Goal: Information Seeking & Learning: Understand process/instructions

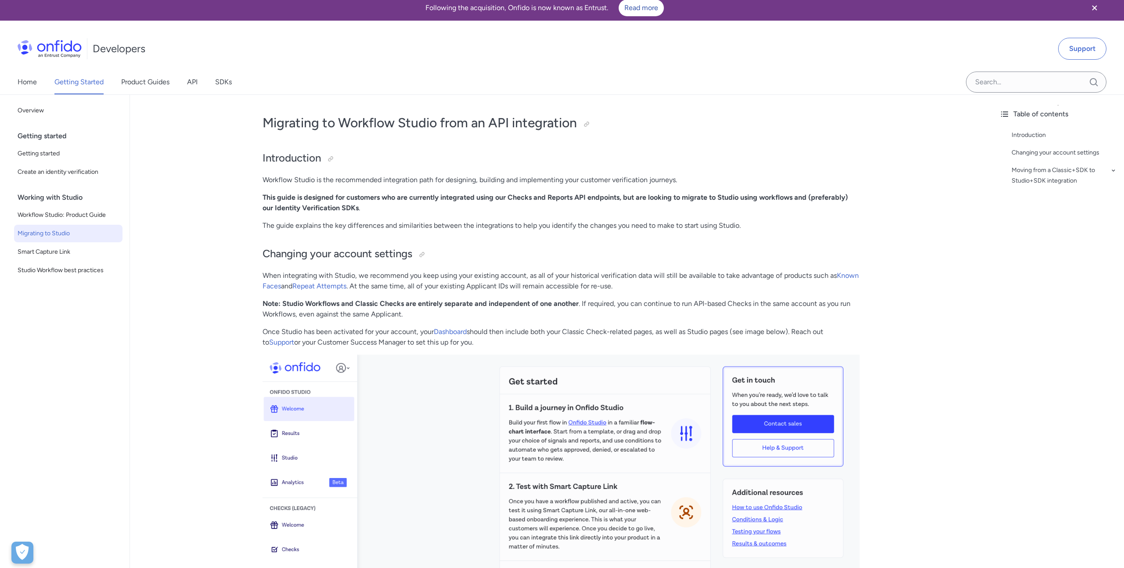
scroll to position [5, 0]
drag, startPoint x: 521, startPoint y: 196, endPoint x: 587, endPoint y: 194, distance: 66.3
click at [587, 194] on strong "This guide is designed for customers who are currently integrated using our Che…" at bounding box center [555, 202] width 585 height 19
drag, startPoint x: 600, startPoint y: 195, endPoint x: 627, endPoint y: 195, distance: 26.8
click at [627, 195] on strong "This guide is designed for customers who are currently integrated using our Che…" at bounding box center [555, 202] width 585 height 19
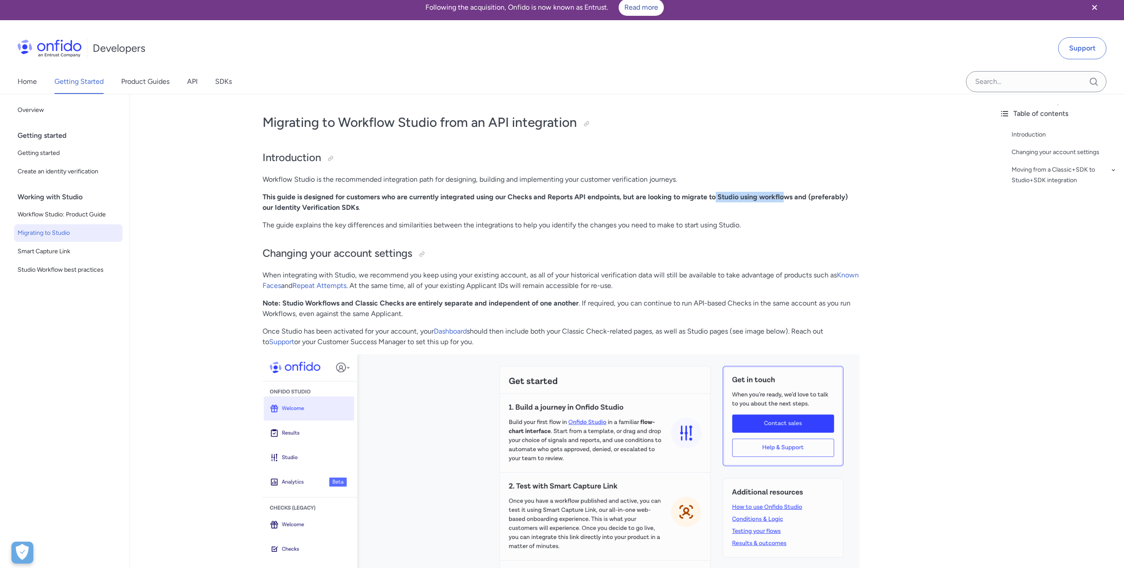
drag, startPoint x: 714, startPoint y: 199, endPoint x: 786, endPoint y: 199, distance: 72.0
click at [786, 199] on strong "This guide is designed for customers who are currently integrated using our Che…" at bounding box center [555, 202] width 585 height 19
click at [507, 226] on p "The guide explains the key differences and similarities between the integration…" at bounding box center [561, 225] width 597 height 11
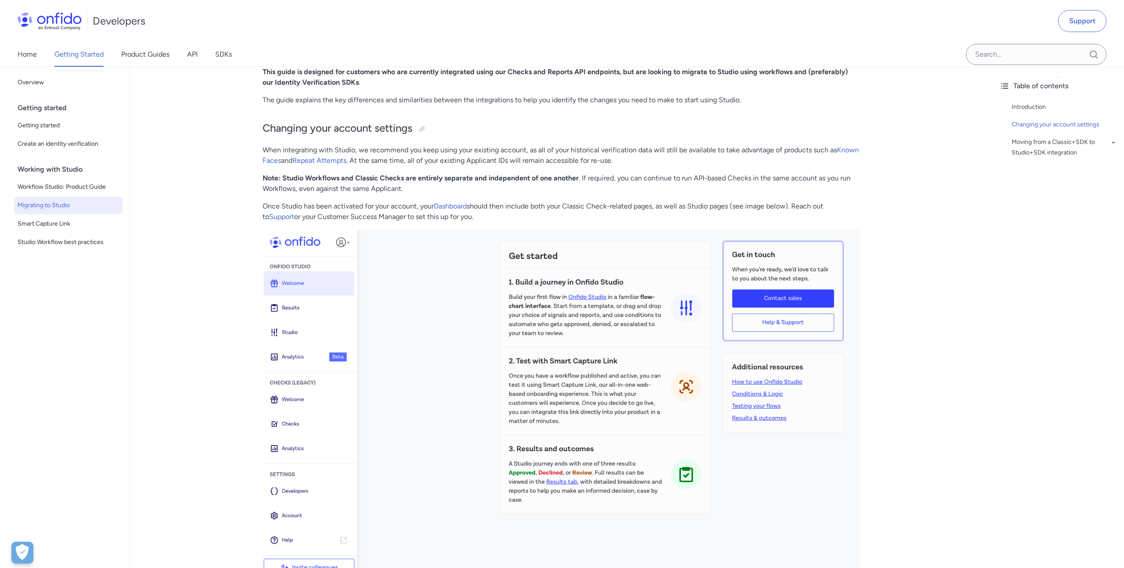
scroll to position [120, 0]
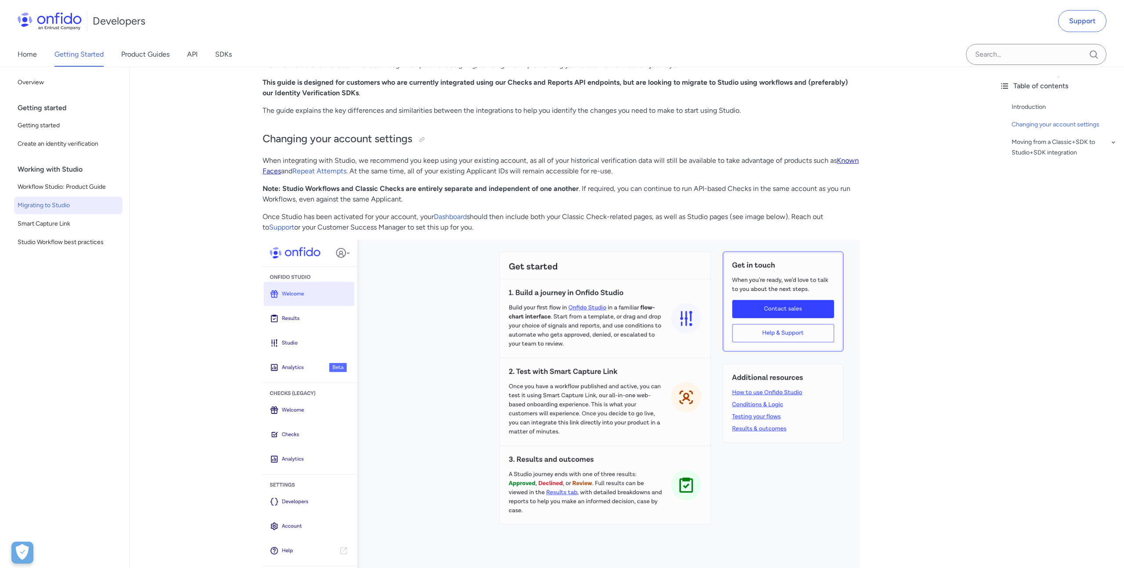
click at [277, 171] on link "Known Faces" at bounding box center [561, 165] width 596 height 19
click at [335, 169] on link "Repeat Attempts" at bounding box center [319, 171] width 54 height 8
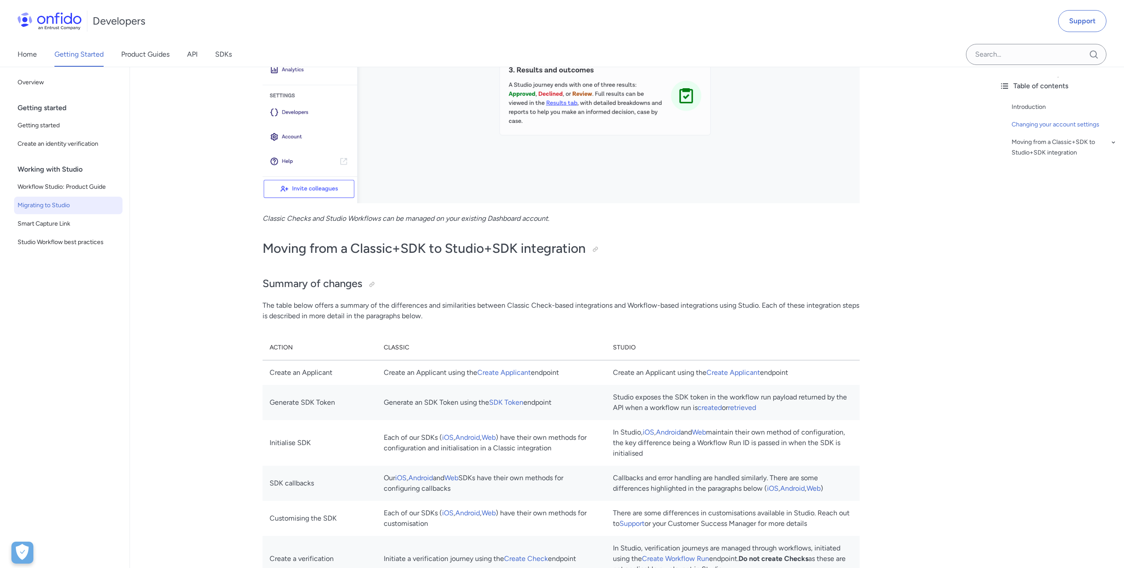
scroll to position [511, 0]
click at [516, 371] on link "Create Applicant" at bounding box center [504, 371] width 54 height 8
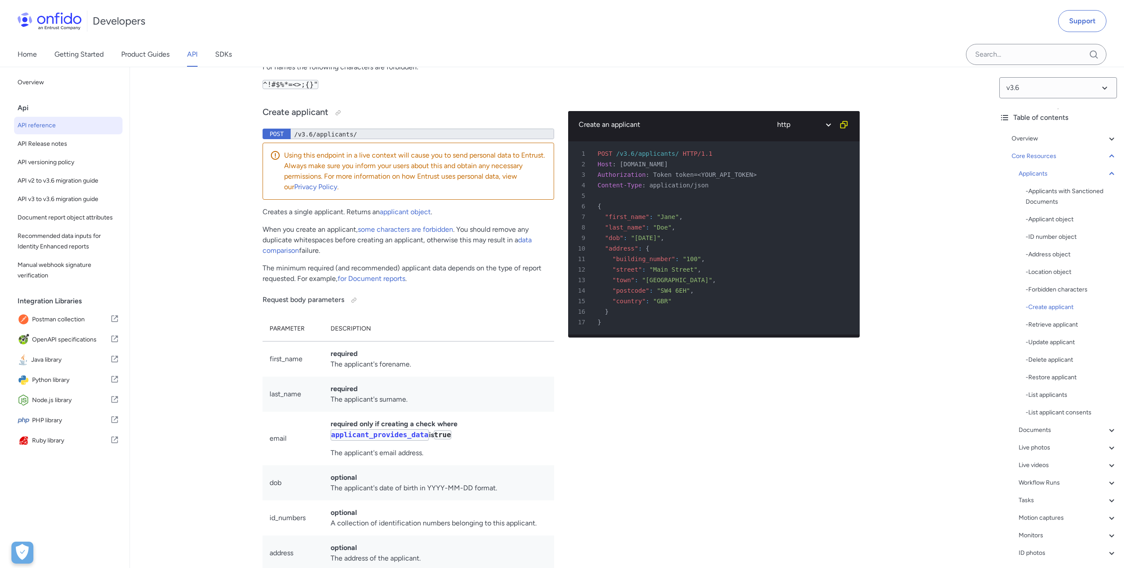
scroll to position [10460, 0]
click at [352, 140] on div "/v3.6/applicants/" at bounding box center [422, 135] width 263 height 11
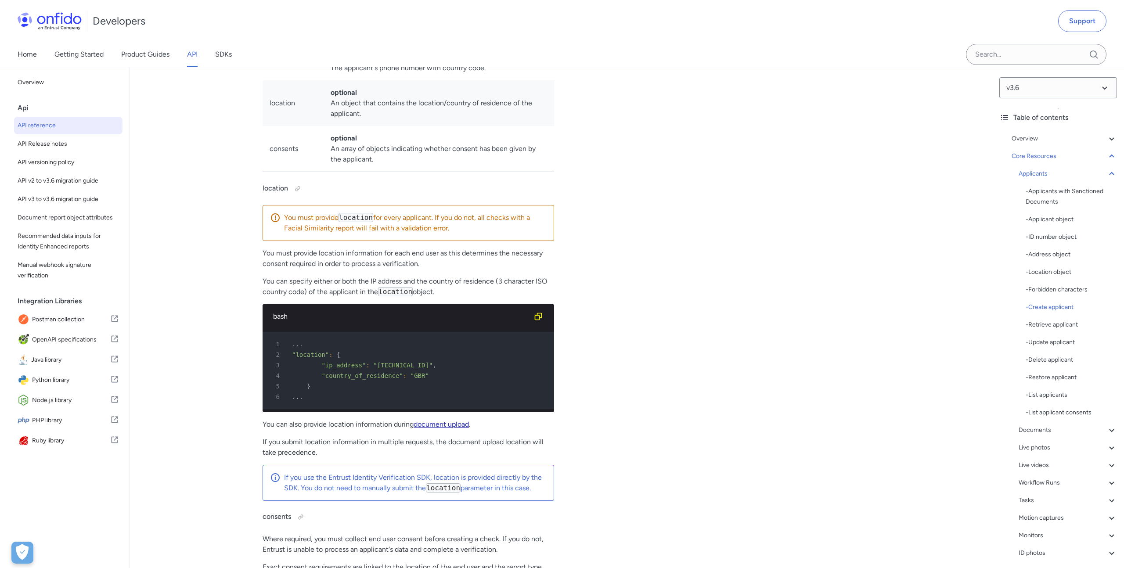
scroll to position [10988, 0]
click at [448, 428] on link "document upload" at bounding box center [441, 423] width 55 height 8
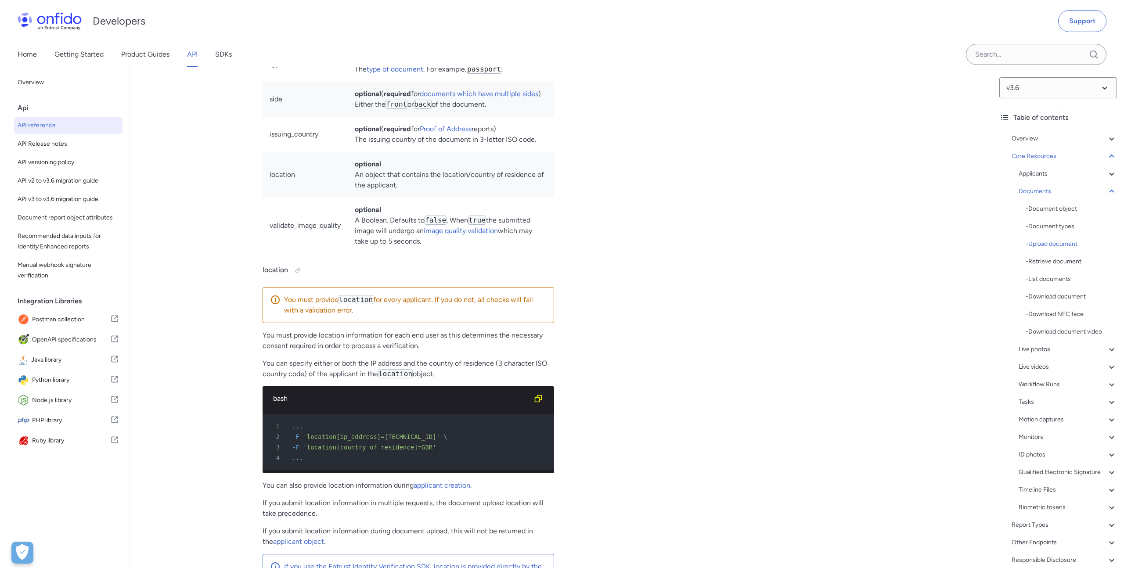
scroll to position [14500, 0]
click at [356, 306] on code "location" at bounding box center [355, 300] width 35 height 9
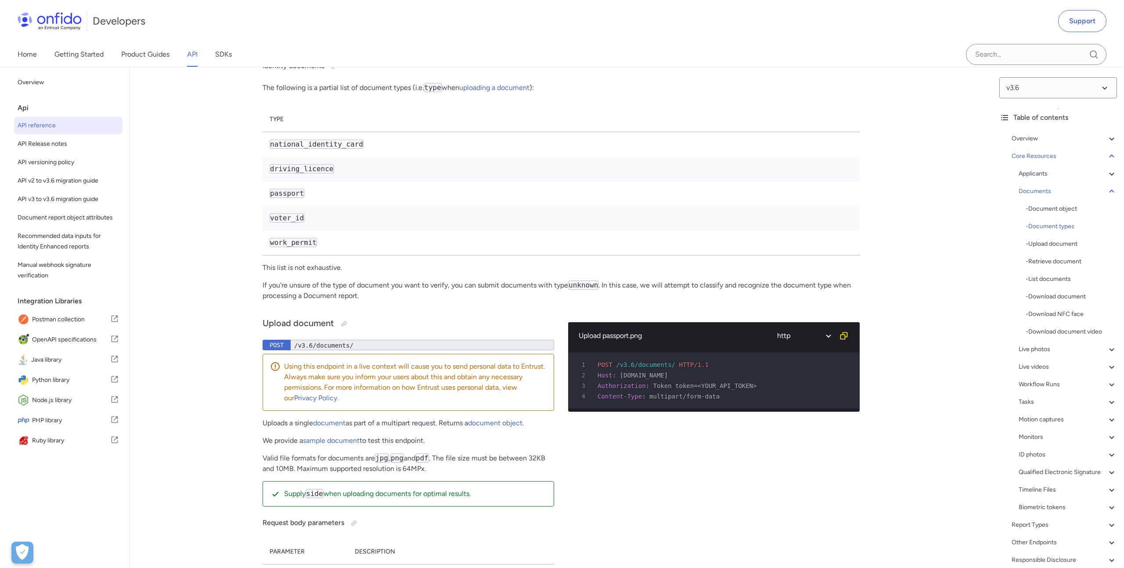
scroll to position [13926, 0]
